Goal: Navigation & Orientation: Understand site structure

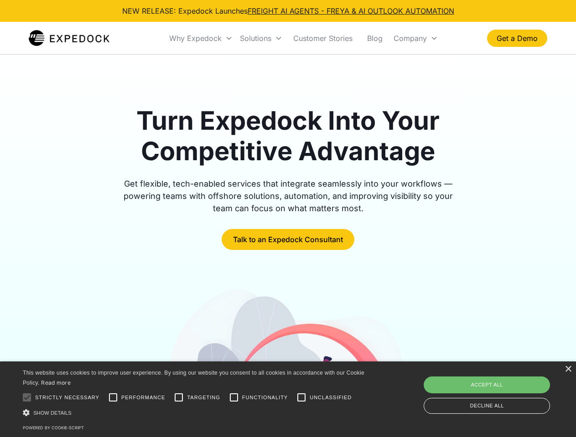
click at [201, 38] on div "Why Expedock" at bounding box center [195, 38] width 52 height 9
click at [261, 38] on div "Solutions" at bounding box center [255, 38] width 31 height 9
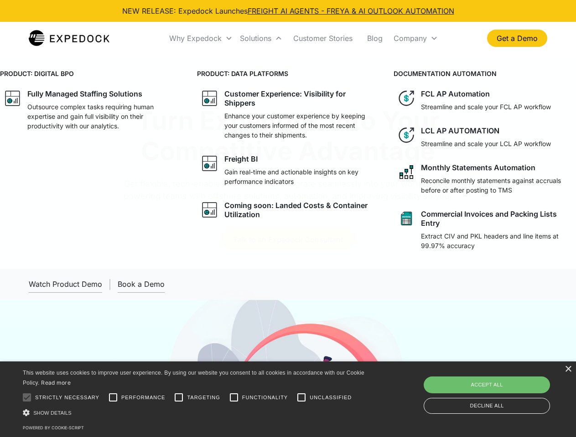
click at [415, 38] on div "Company" at bounding box center [409, 38] width 33 height 9
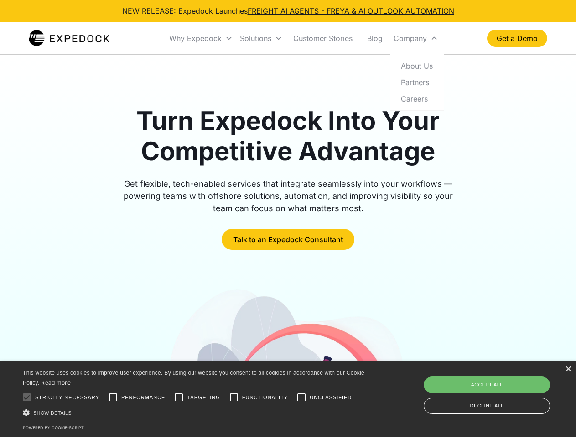
click at [27, 398] on div at bounding box center [27, 398] width 18 height 18
click at [113, 398] on input "Performance" at bounding box center [113, 398] width 18 height 18
checkbox input "true"
click at [179, 398] on input "Targeting" at bounding box center [179, 398] width 18 height 18
checkbox input "true"
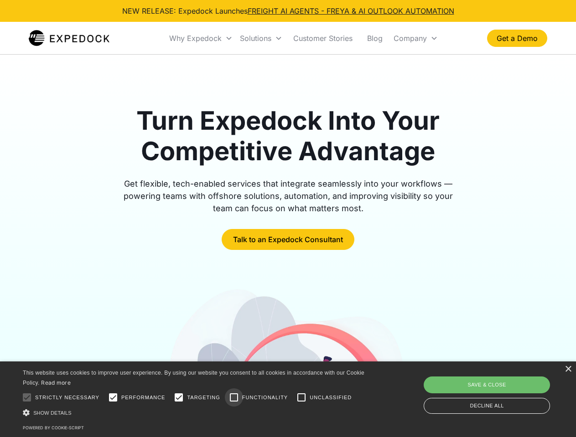
click at [234, 398] on input "Functionality" at bounding box center [234, 398] width 18 height 18
checkbox input "true"
click at [301, 398] on input "Unclassified" at bounding box center [301, 398] width 18 height 18
checkbox input "true"
click at [195, 413] on div "Show details Hide details" at bounding box center [195, 413] width 345 height 10
